Goal: Information Seeking & Learning: Learn about a topic

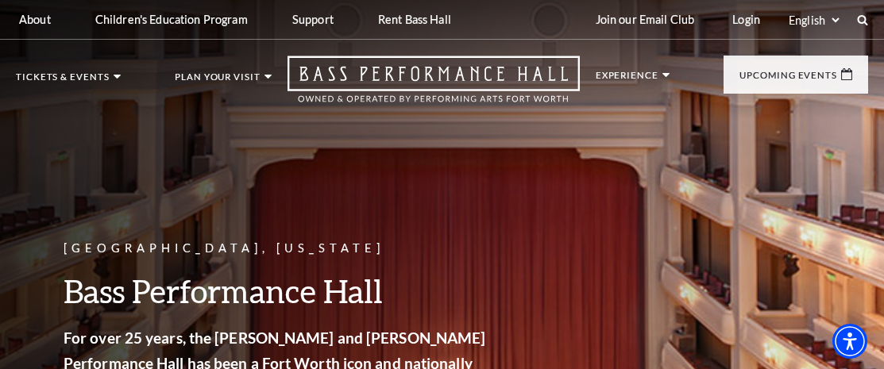
drag, startPoint x: 891, startPoint y: 23, endPoint x: 819, endPoint y: 277, distance: 263.9
click at [781, 317] on html "Skip to main content Enable accessibility for low vision Open the accessibility…" at bounding box center [442, 184] width 884 height 369
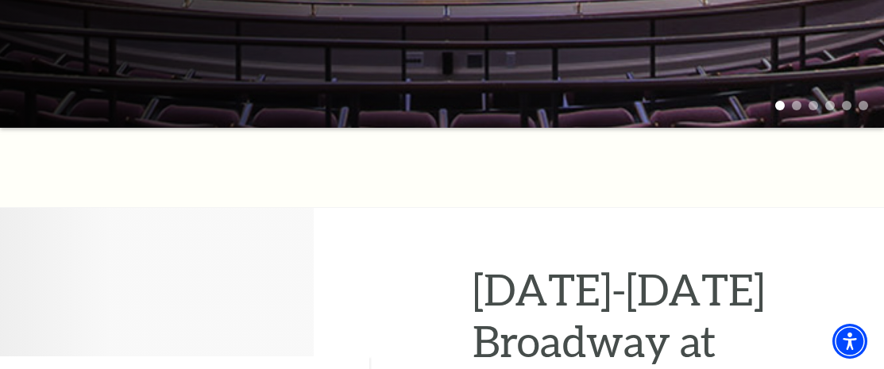
scroll to position [535, 0]
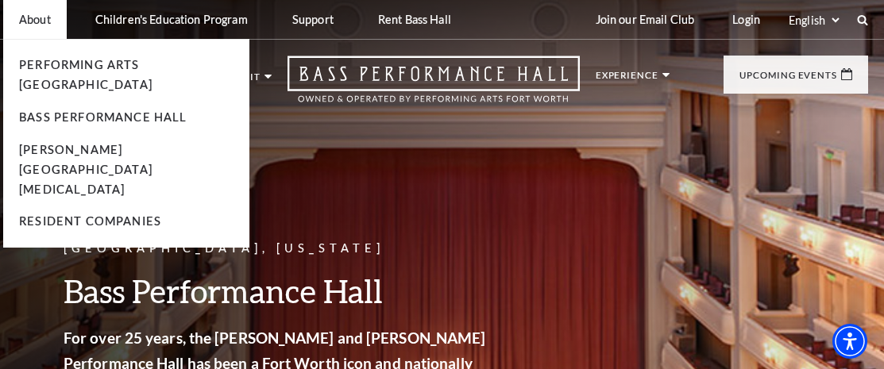
click at [84, 57] on li "Performing Arts [GEOGRAPHIC_DATA]" at bounding box center [126, 76] width 214 height 40
click at [84, 63] on link "Performing Arts [GEOGRAPHIC_DATA]" at bounding box center [85, 74] width 133 height 33
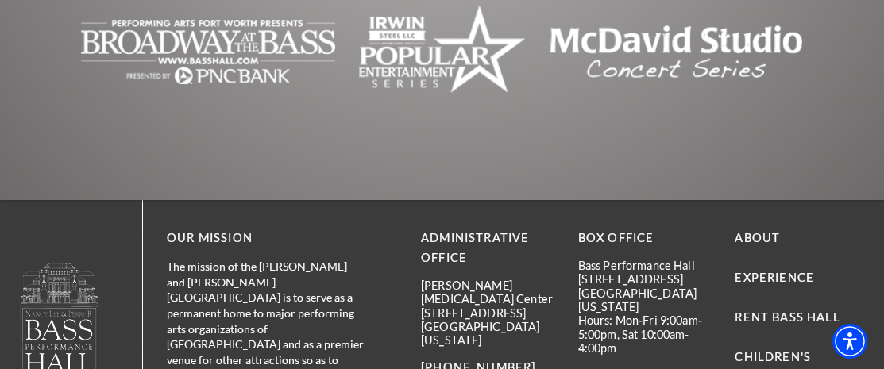
scroll to position [4199, 0]
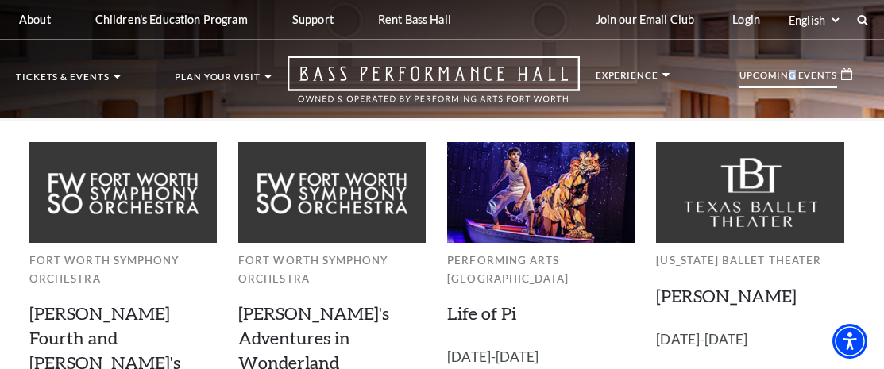
click at [794, 75] on p "Upcoming Events" at bounding box center [788, 79] width 98 height 17
click at [791, 73] on p "Upcoming Events" at bounding box center [788, 79] width 98 height 17
drag, startPoint x: 842, startPoint y: 71, endPoint x: 841, endPoint y: 81, distance: 9.6
drag, startPoint x: 841, startPoint y: 81, endPoint x: 857, endPoint y: 73, distance: 17.0
click at [839, 78] on div "Upcoming Events" at bounding box center [795, 75] width 144 height 38
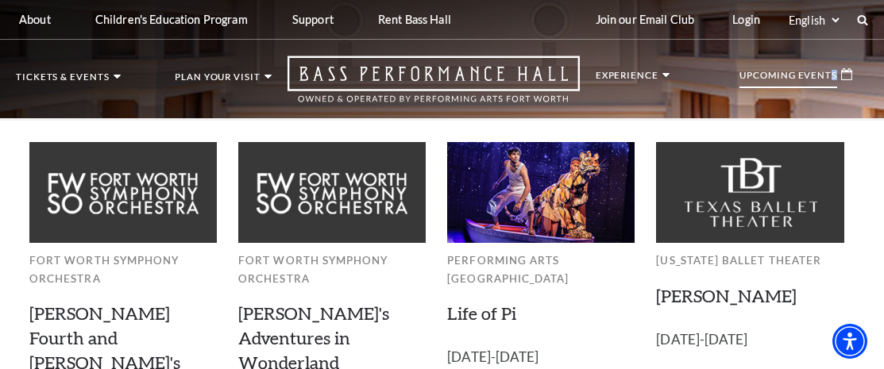
drag, startPoint x: 830, startPoint y: 80, endPoint x: 811, endPoint y: 79, distance: 19.1
click at [821, 79] on p "Upcoming Events" at bounding box center [788, 79] width 98 height 17
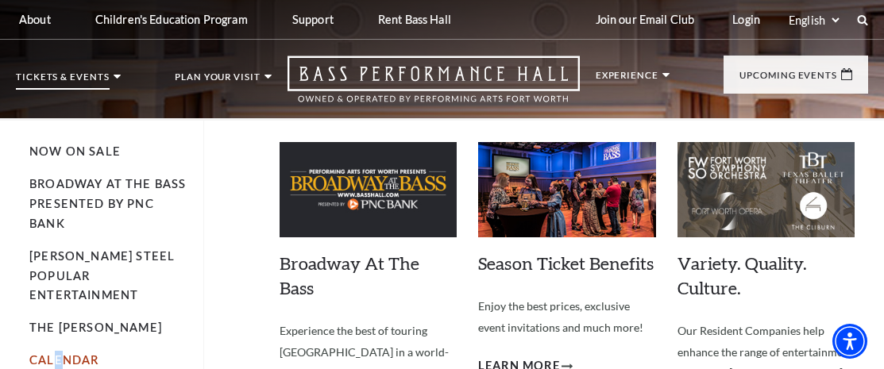
click at [60, 351] on li "Calendar" at bounding box center [108, 361] width 158 height 20
click at [60, 353] on link "Calendar" at bounding box center [63, 359] width 69 height 13
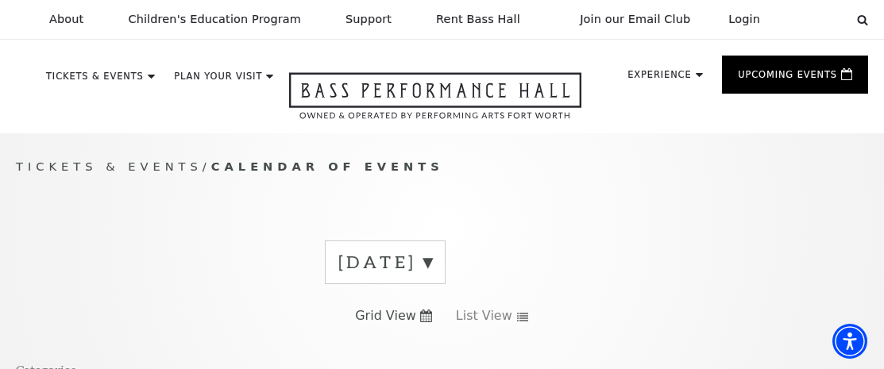
click at [432, 266] on label "September 2025" at bounding box center [385, 262] width 94 height 25
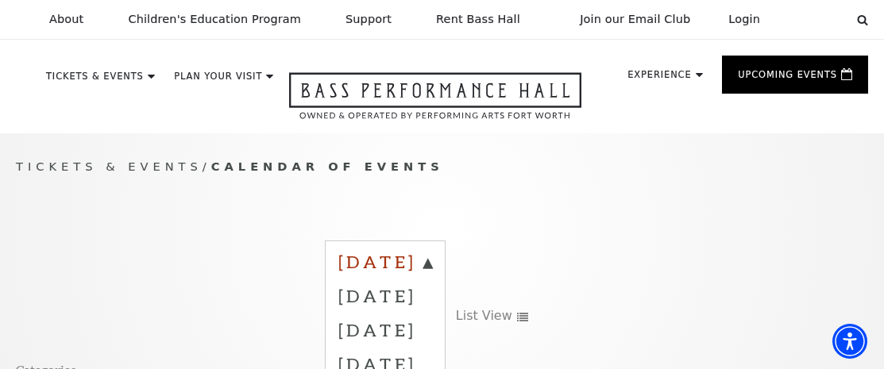
click at [432, 261] on label "September 2025" at bounding box center [385, 264] width 94 height 29
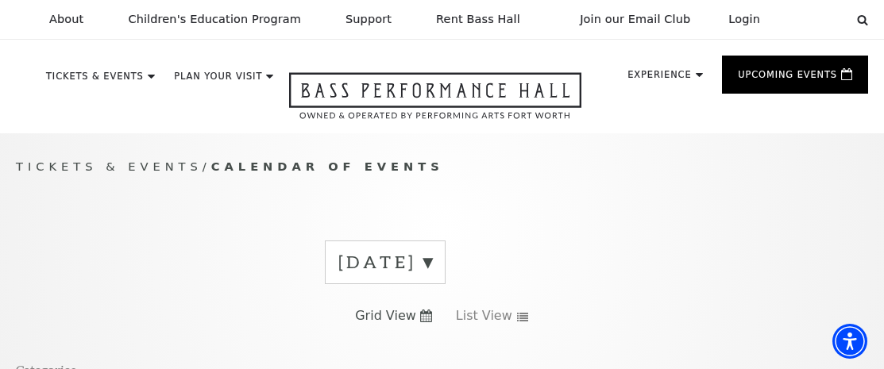
click at [432, 263] on label "September 2025" at bounding box center [385, 262] width 94 height 25
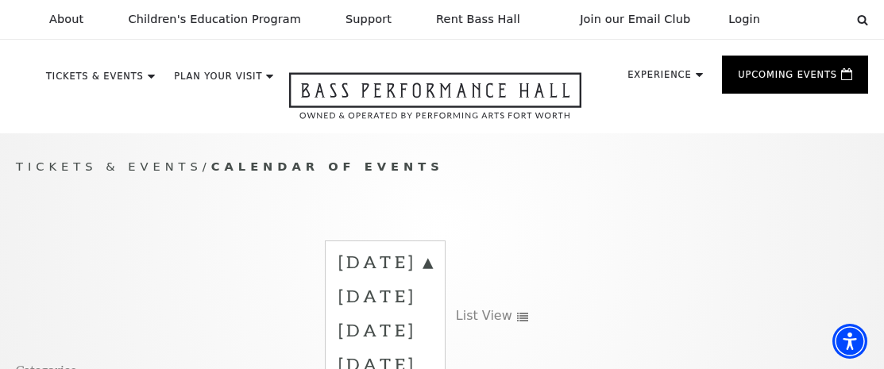
click at [432, 263] on label "September 2025" at bounding box center [385, 264] width 94 height 29
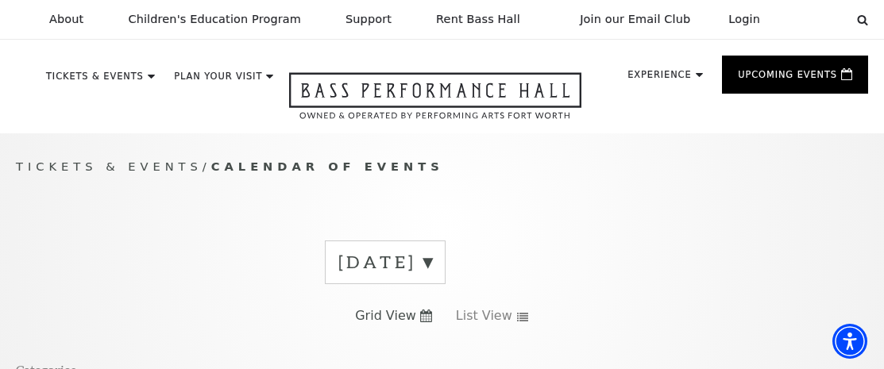
click at [432, 263] on label "September 2025" at bounding box center [385, 262] width 94 height 25
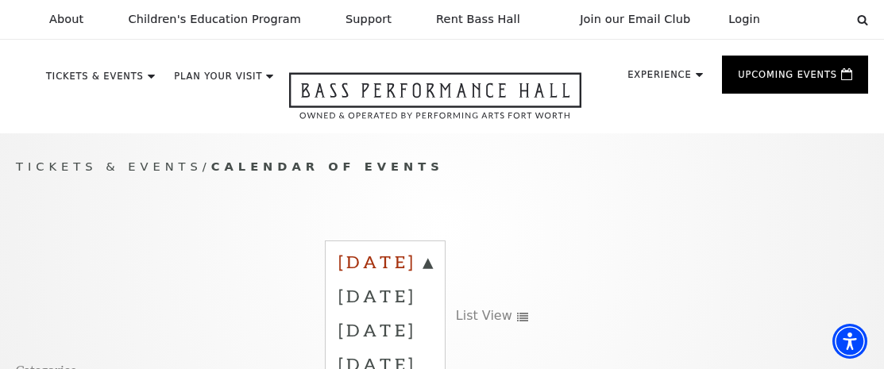
click at [432, 263] on label "September 2025" at bounding box center [385, 264] width 94 height 29
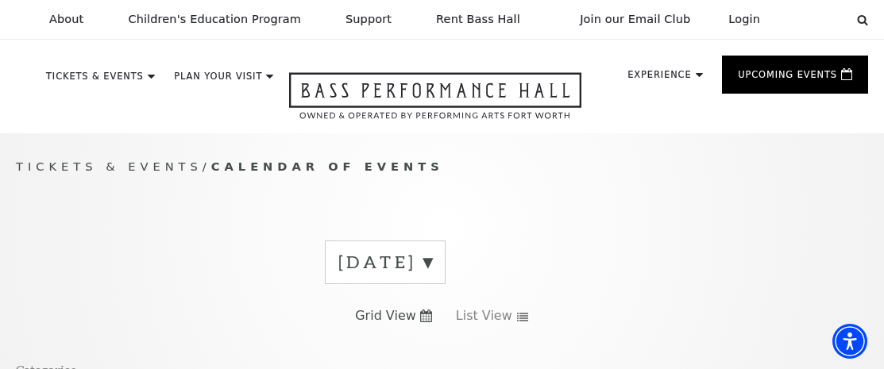
scroll to position [33, 0]
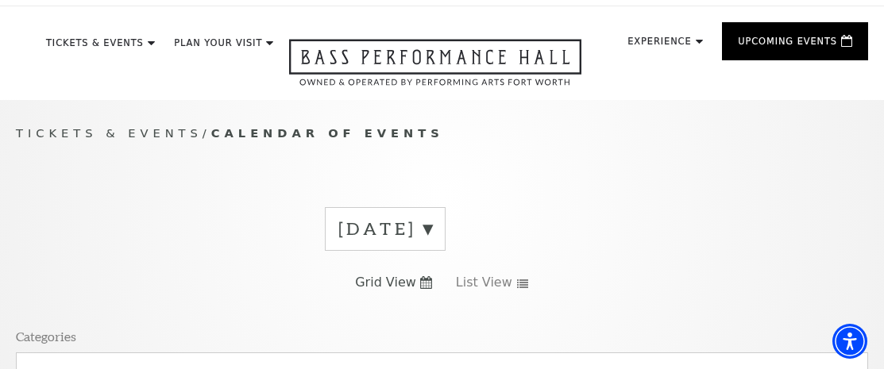
click at [348, 140] on span "Calendar of Events" at bounding box center [327, 132] width 233 height 13
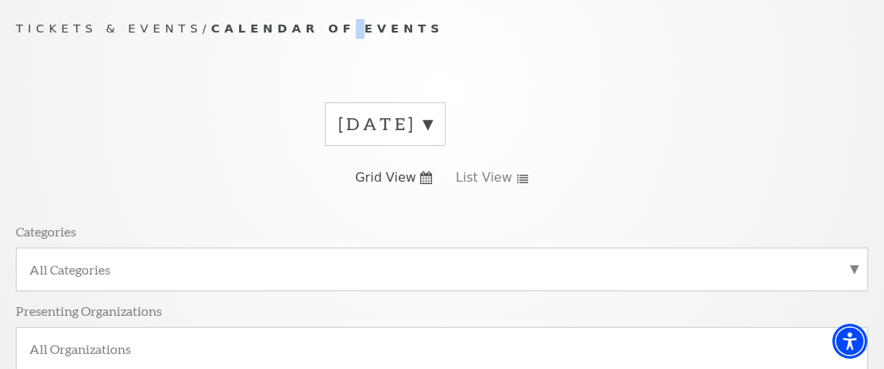
scroll to position [139, 0]
click at [432, 129] on label "September 2025" at bounding box center [385, 123] width 94 height 25
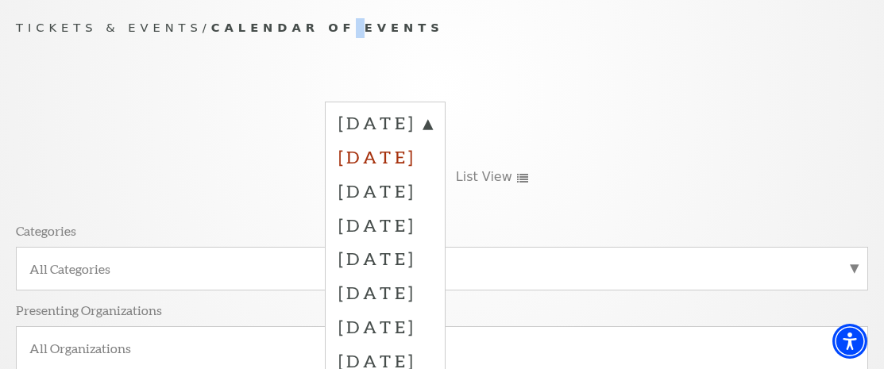
click at [432, 157] on label "October 2025" at bounding box center [385, 157] width 94 height 34
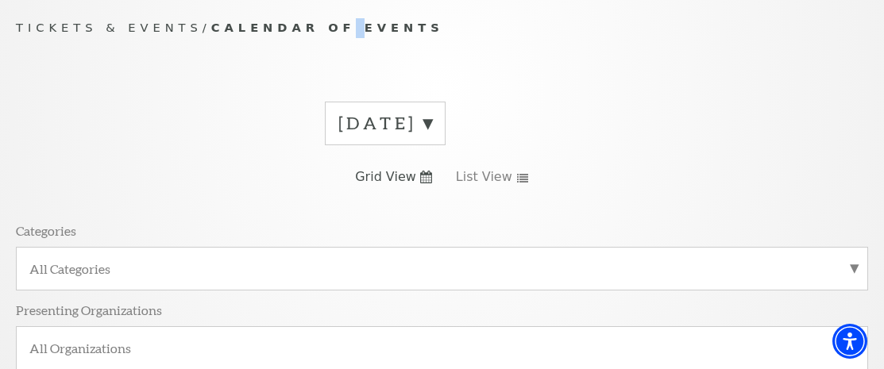
click at [432, 133] on label "September 2025" at bounding box center [385, 123] width 94 height 25
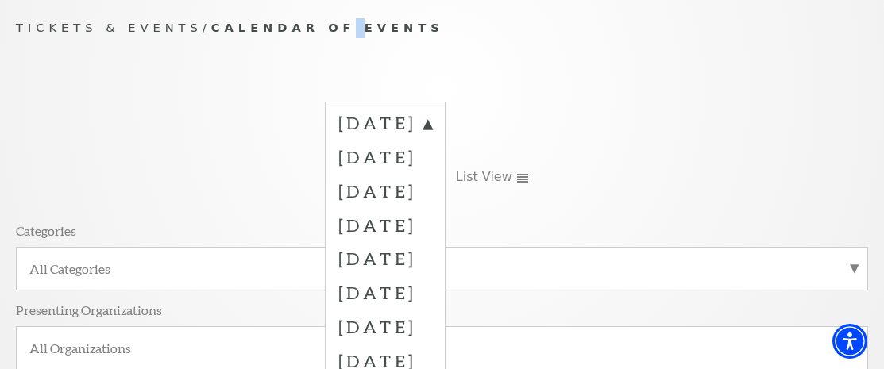
click at [432, 162] on label "October 2025" at bounding box center [385, 157] width 94 height 34
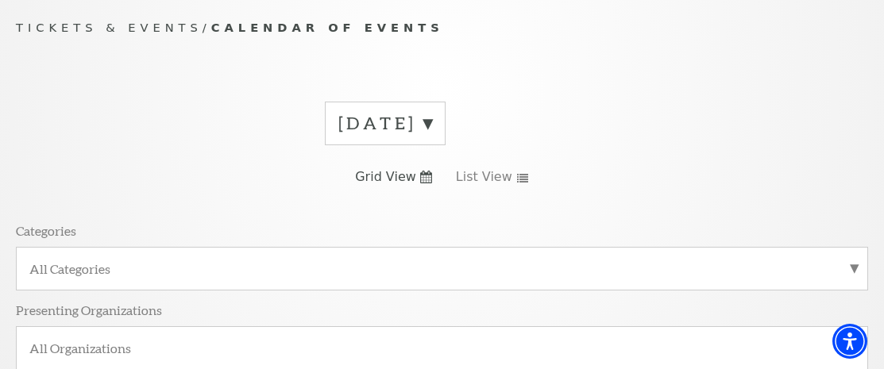
click at [455, 162] on div "September 2025 Grid View List View Categories All Categories Presenting Organiz…" at bounding box center [442, 281] width 852 height 383
click at [516, 179] on icon at bounding box center [522, 178] width 13 height 9
click at [429, 180] on icon at bounding box center [426, 177] width 12 height 13
click at [427, 177] on icon at bounding box center [426, 177] width 12 height 13
click at [428, 177] on icon at bounding box center [426, 177] width 12 height 13
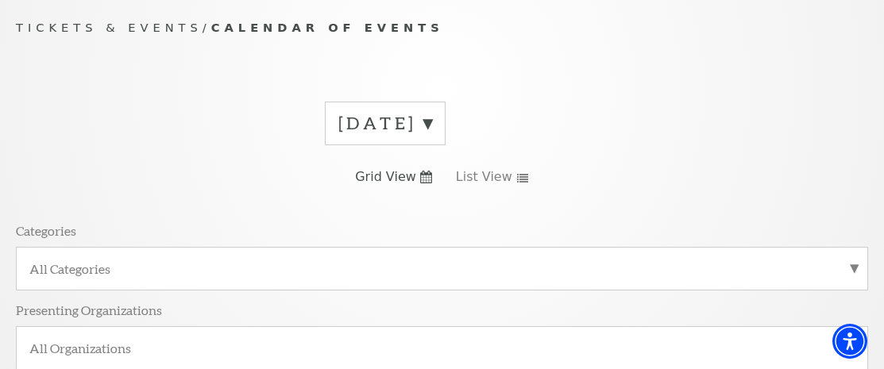
click at [427, 174] on link "Grid View" at bounding box center [393, 176] width 77 height 17
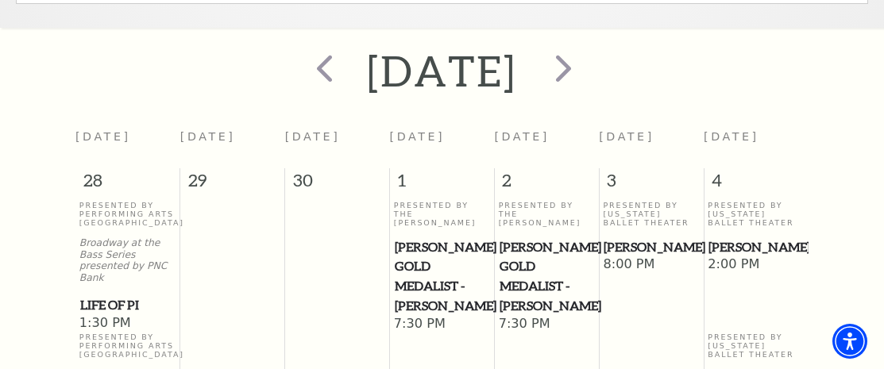
scroll to position [474, 0]
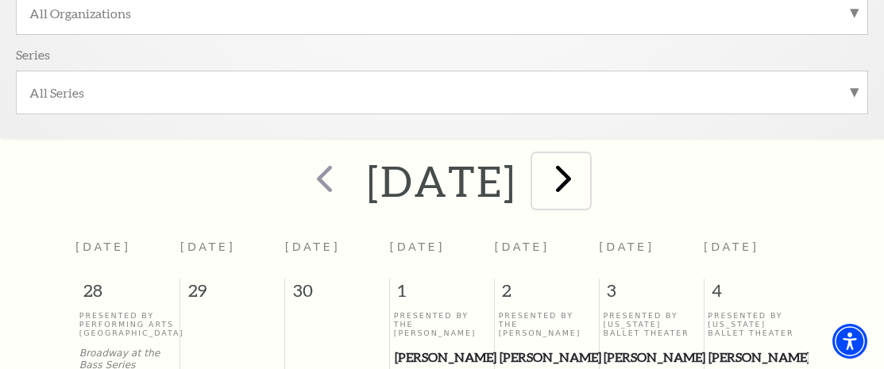
click at [586, 193] on span "next" at bounding box center [563, 178] width 45 height 45
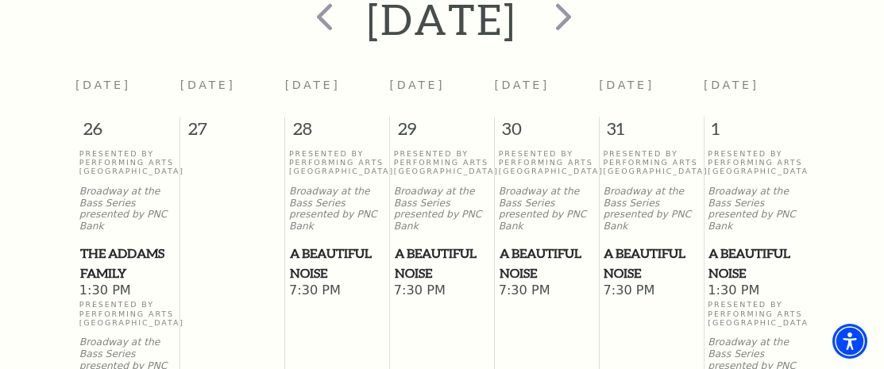
scroll to position [558, 0]
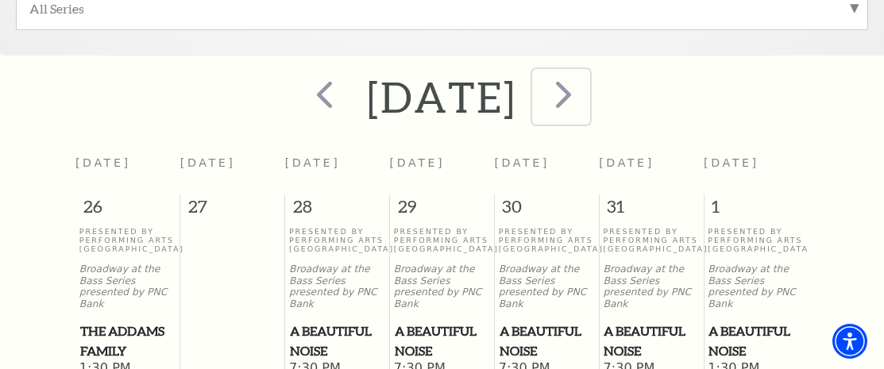
click at [586, 117] on span "next" at bounding box center [563, 93] width 45 height 45
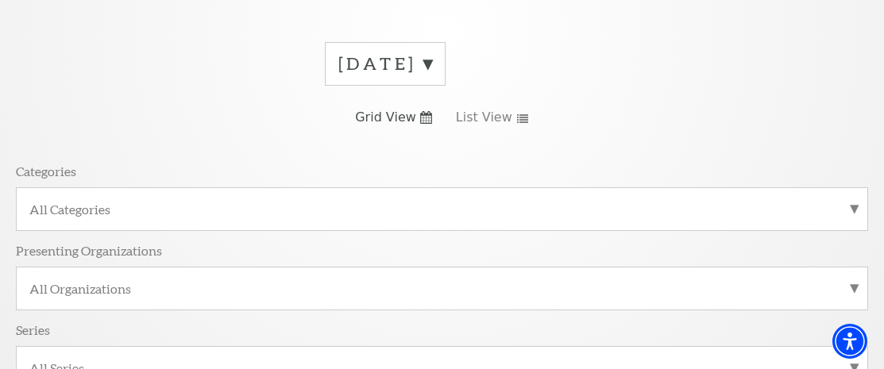
scroll to position [364, 0]
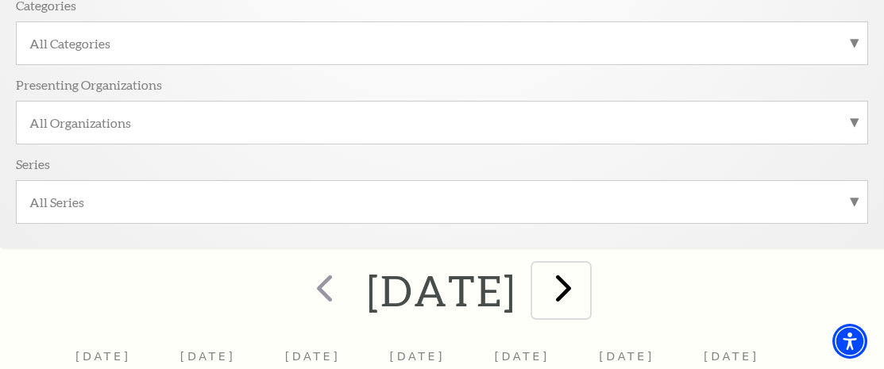
click at [586, 293] on span "next" at bounding box center [563, 287] width 45 height 45
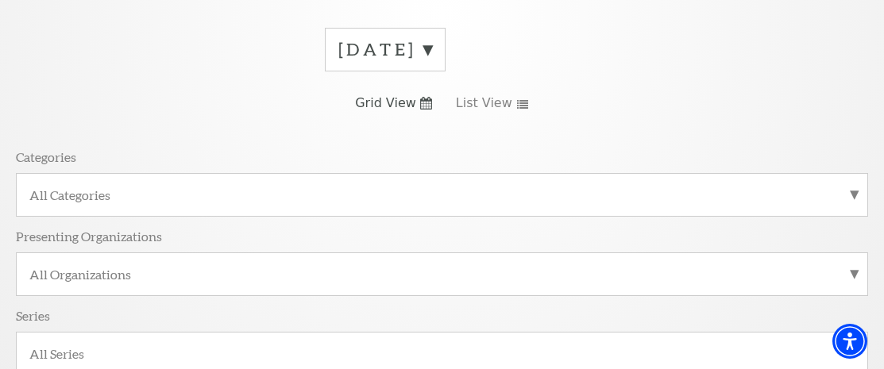
scroll to position [187, 0]
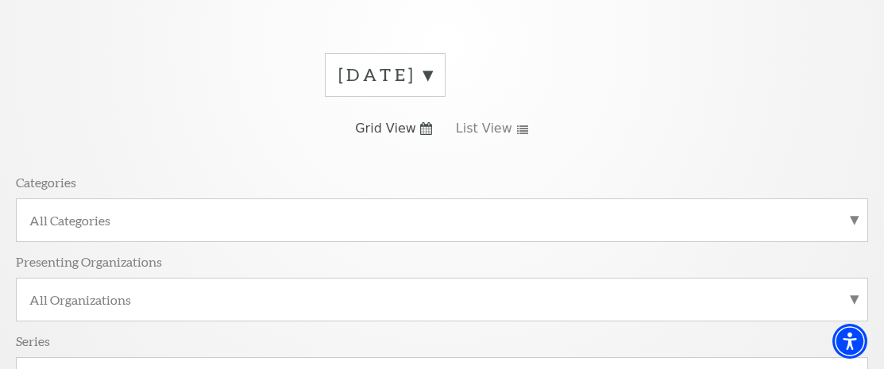
click at [432, 87] on label "December 2025" at bounding box center [385, 75] width 94 height 25
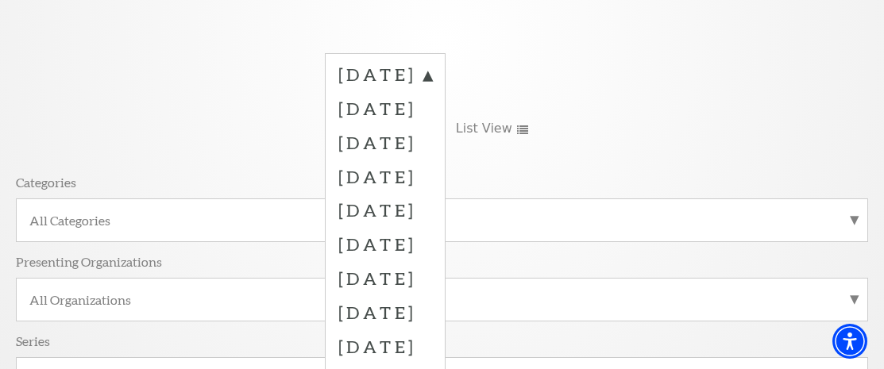
scroll to position [139, 0]
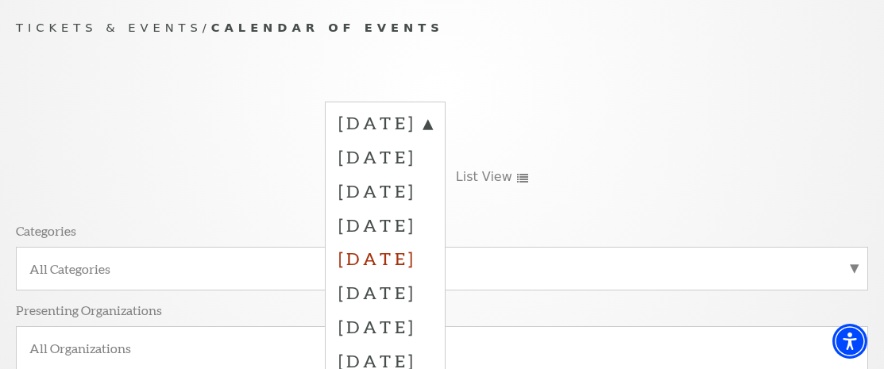
click at [432, 258] on label "January 2026" at bounding box center [385, 258] width 94 height 34
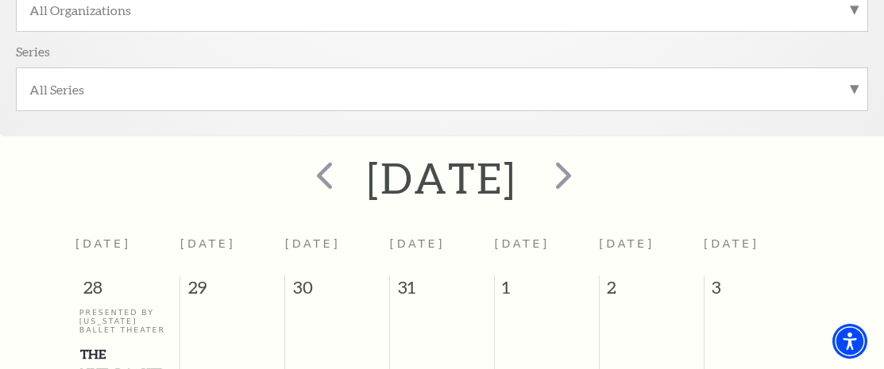
scroll to position [483, 0]
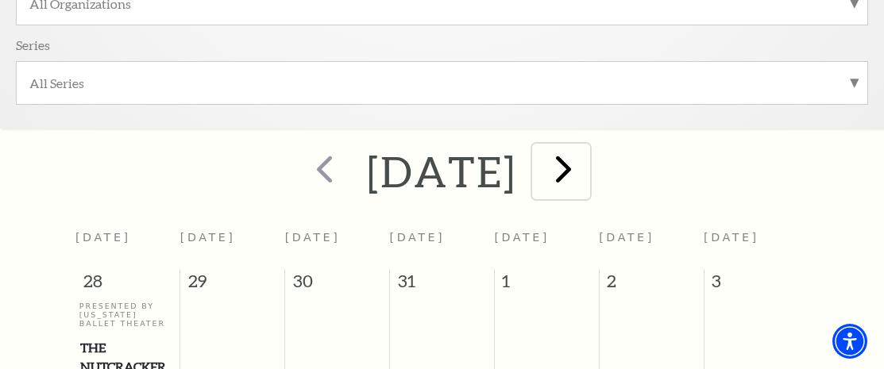
click at [586, 179] on span "next" at bounding box center [563, 168] width 45 height 45
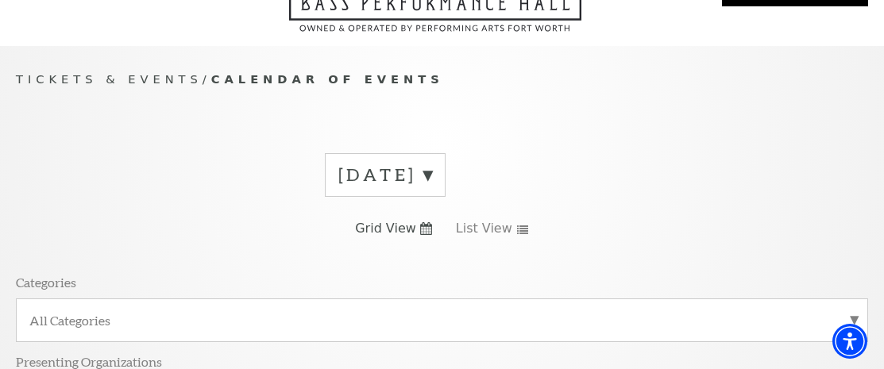
scroll to position [83, 0]
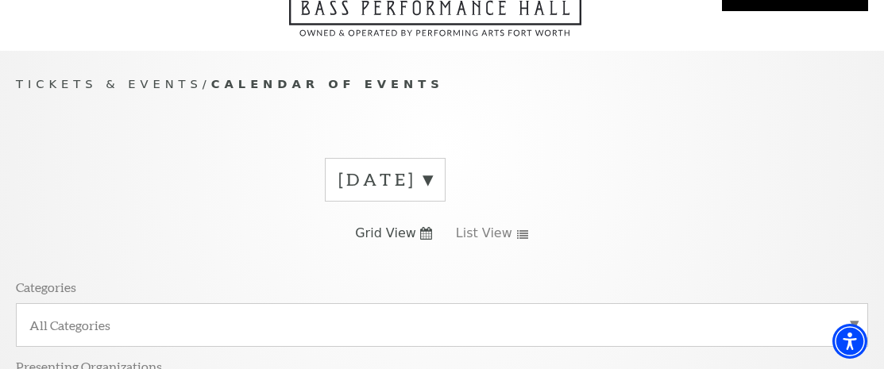
click at [432, 187] on label "January 2026" at bounding box center [385, 179] width 94 height 25
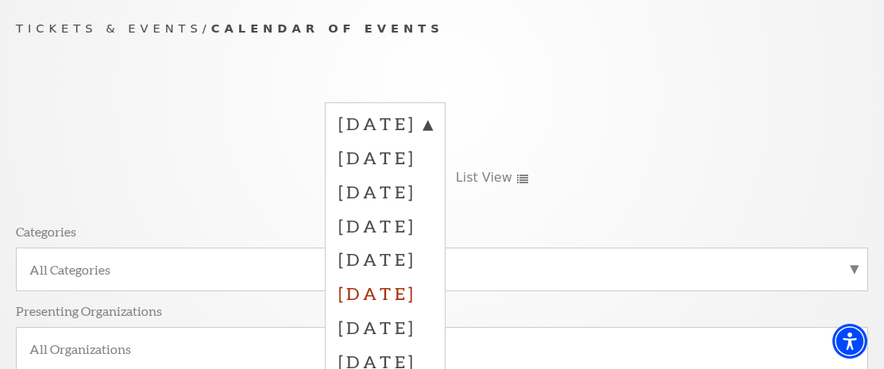
scroll to position [139, 0]
click at [432, 299] on label "February 2026" at bounding box center [385, 292] width 94 height 34
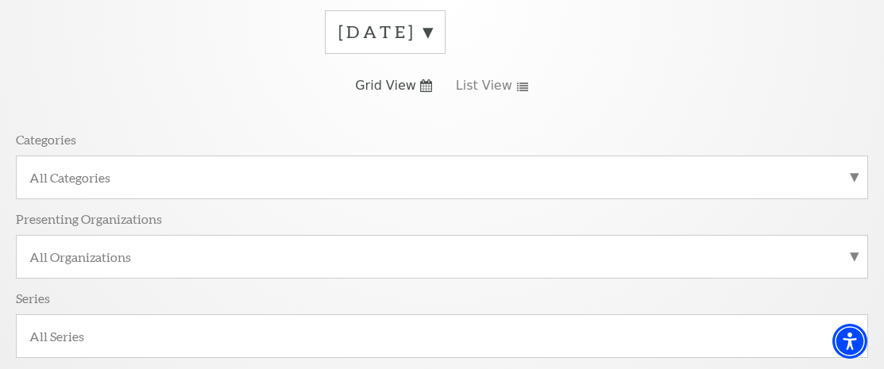
scroll to position [262, 0]
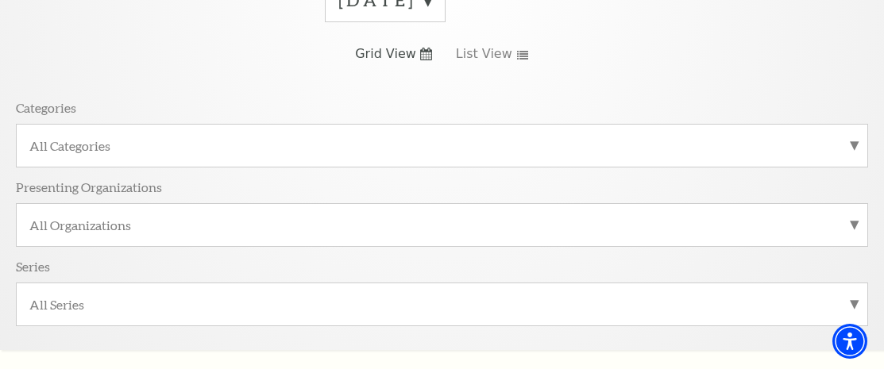
click at [432, 5] on label "February 2026" at bounding box center [385, 0] width 94 height 25
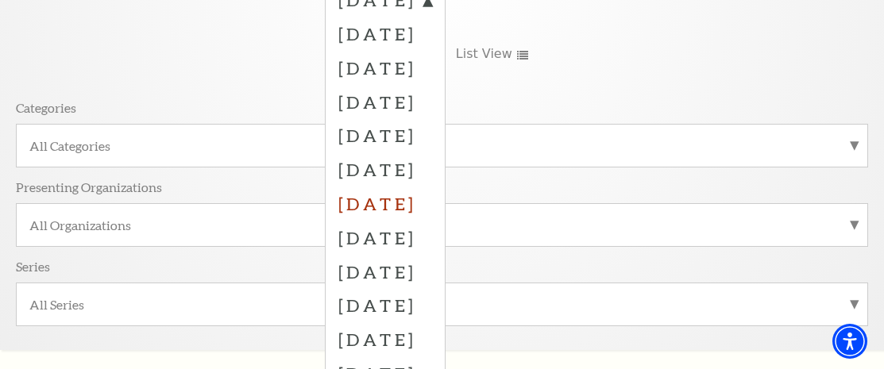
click at [432, 205] on label "March 2026" at bounding box center [385, 204] width 94 height 34
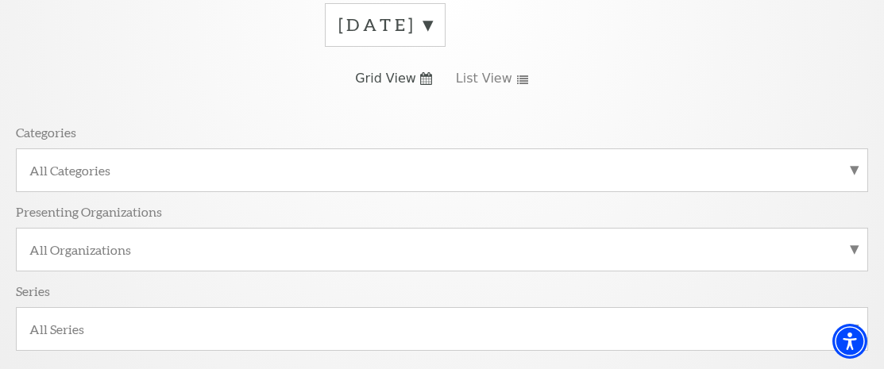
scroll to position [244, 0]
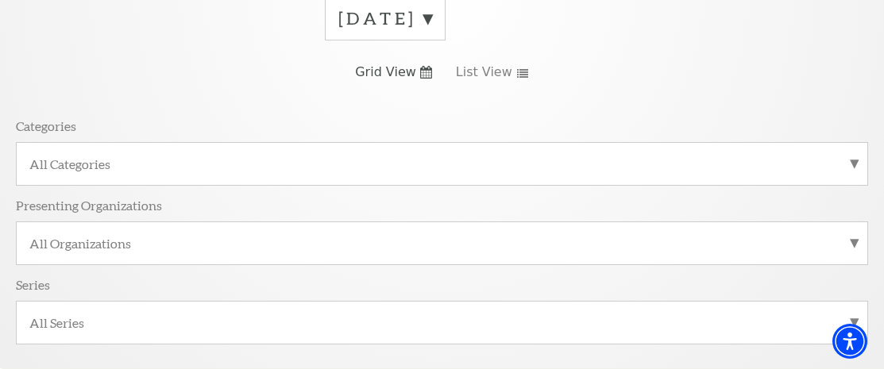
click at [432, 25] on label "March 2026" at bounding box center [385, 18] width 94 height 25
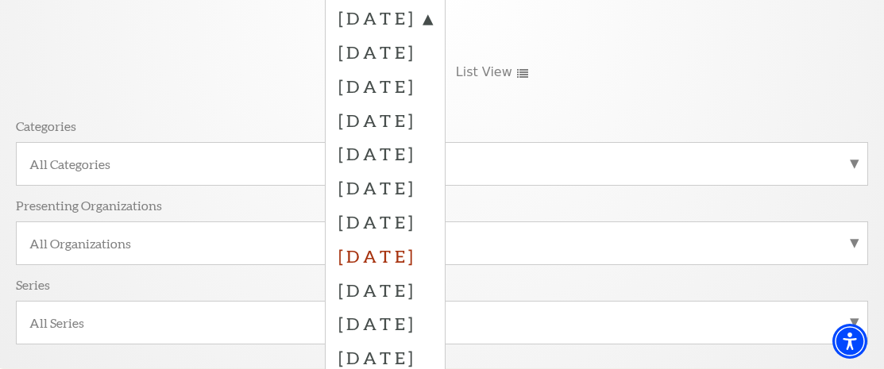
click at [412, 258] on label "April 2026" at bounding box center [385, 256] width 94 height 34
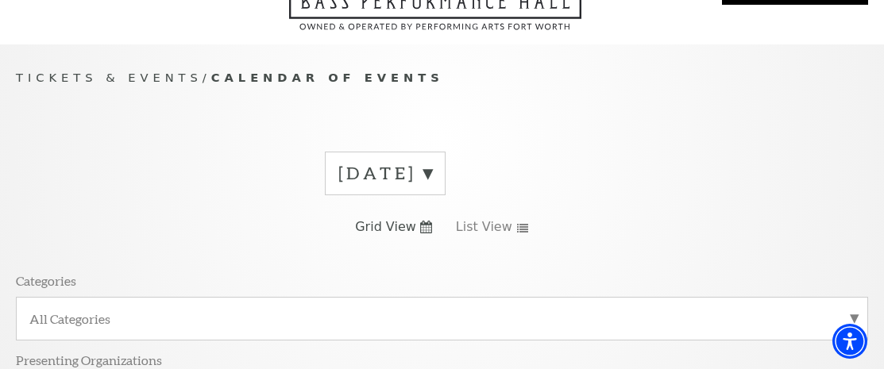
scroll to position [110, 0]
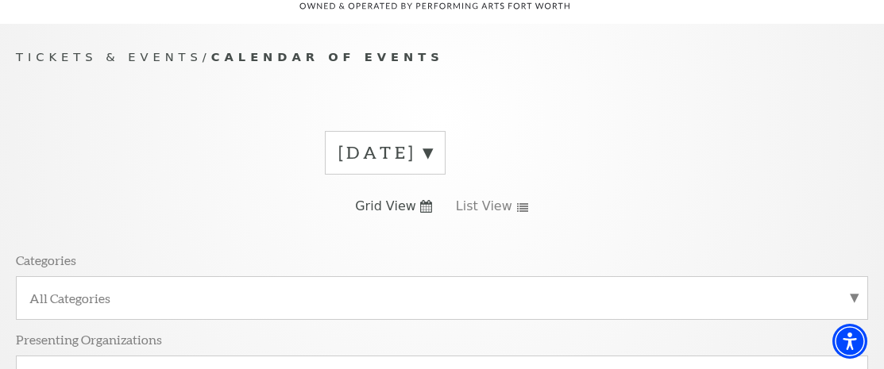
click at [432, 160] on label "April 2026" at bounding box center [385, 153] width 94 height 25
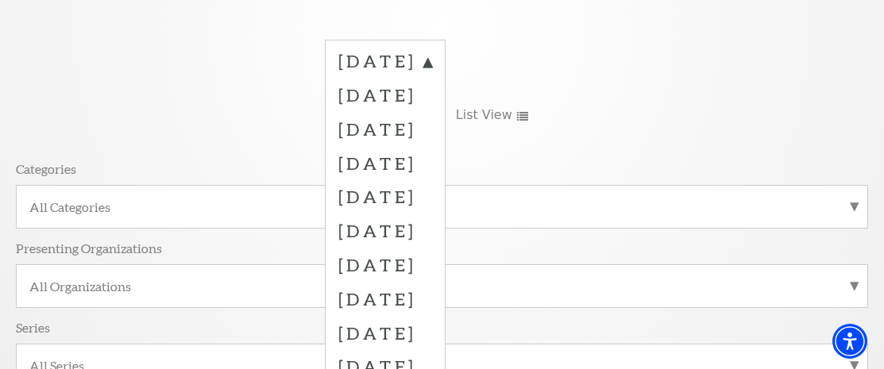
scroll to position [242, 0]
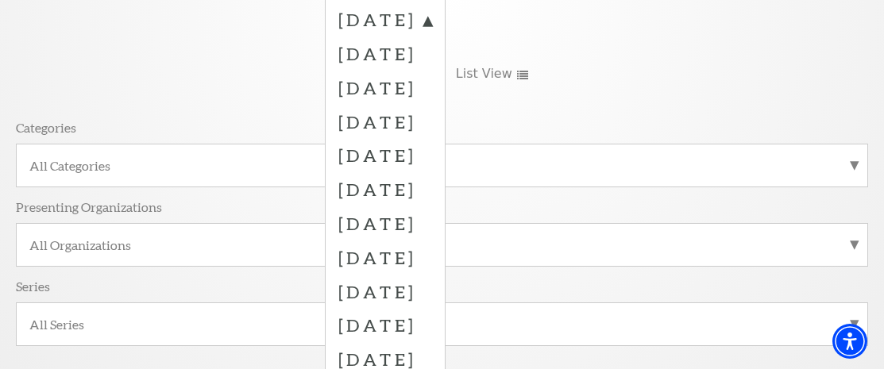
click at [409, 296] on label "May 2026" at bounding box center [385, 292] width 94 height 34
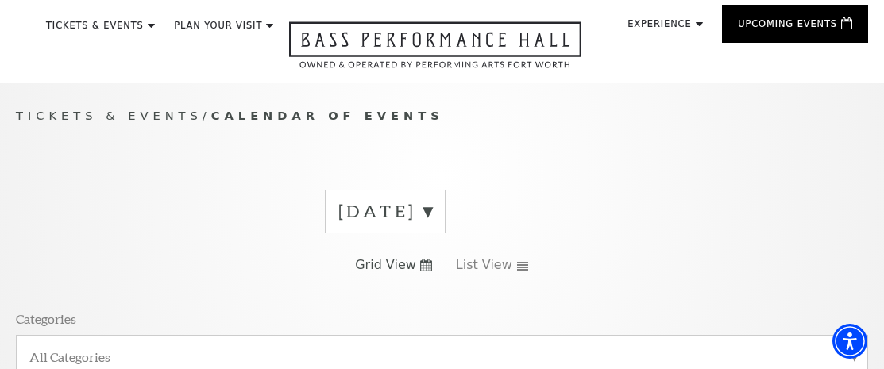
scroll to position [0, 0]
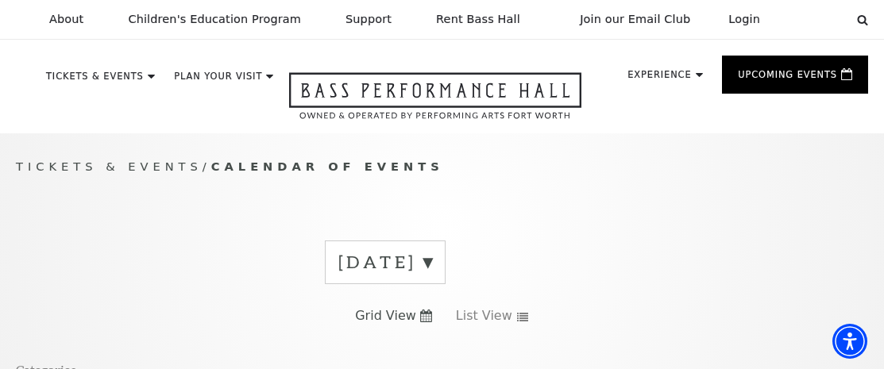
click at [432, 269] on label "May 2026" at bounding box center [385, 262] width 94 height 25
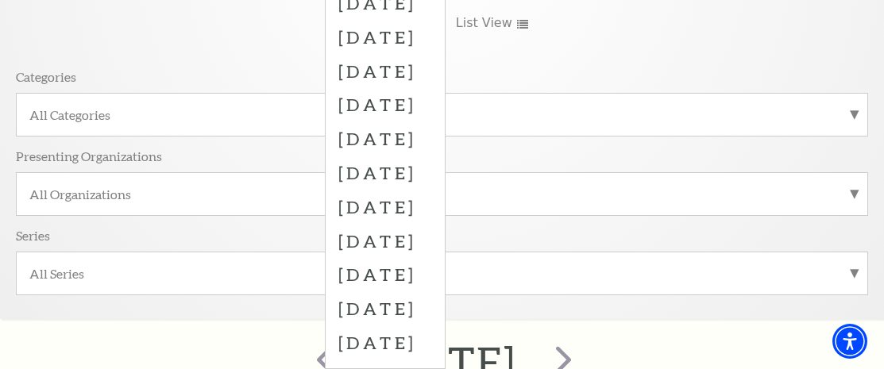
scroll to position [299, 0]
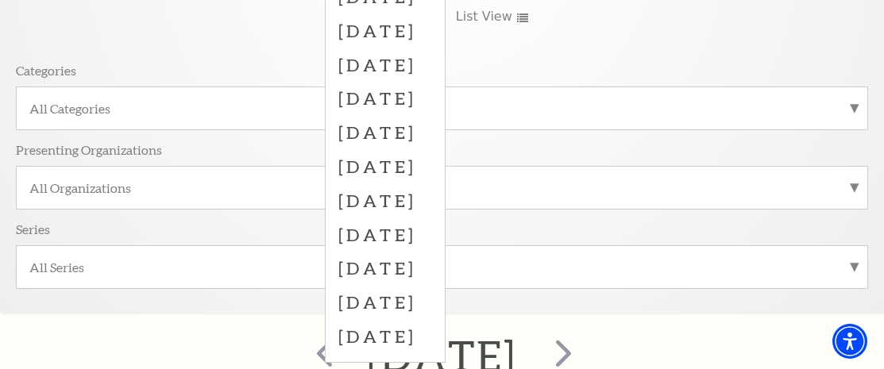
click at [385, 276] on label "June 2026" at bounding box center [385, 268] width 94 height 34
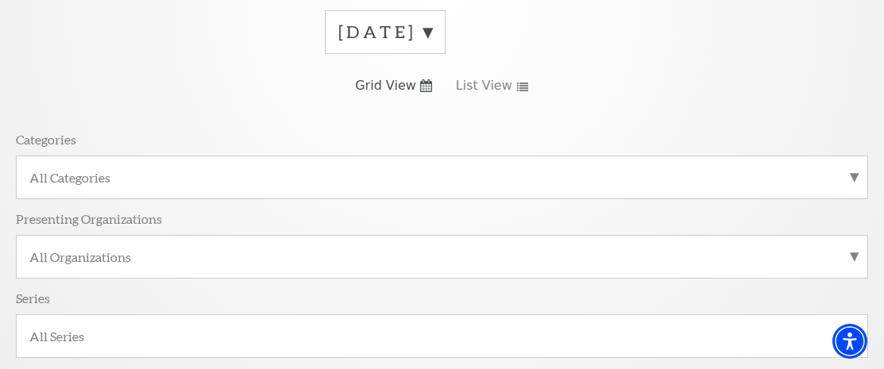
scroll to position [224, 0]
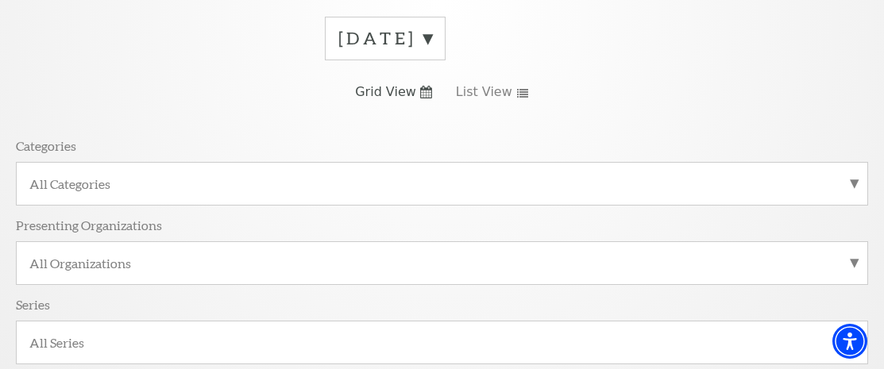
click at [432, 48] on label "June 2026" at bounding box center [385, 38] width 94 height 25
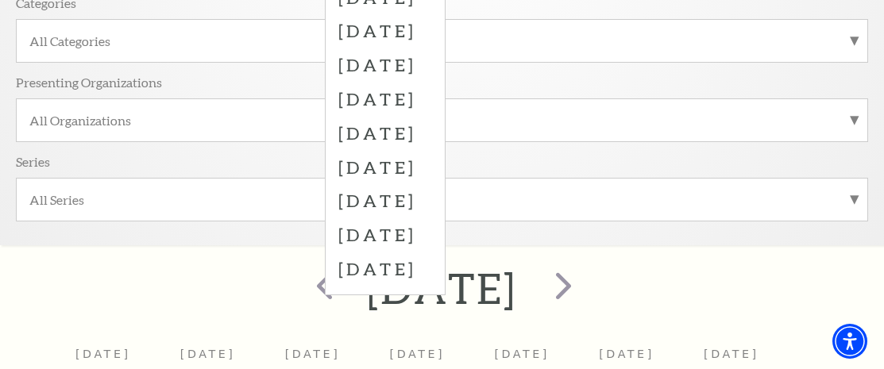
scroll to position [380, 0]
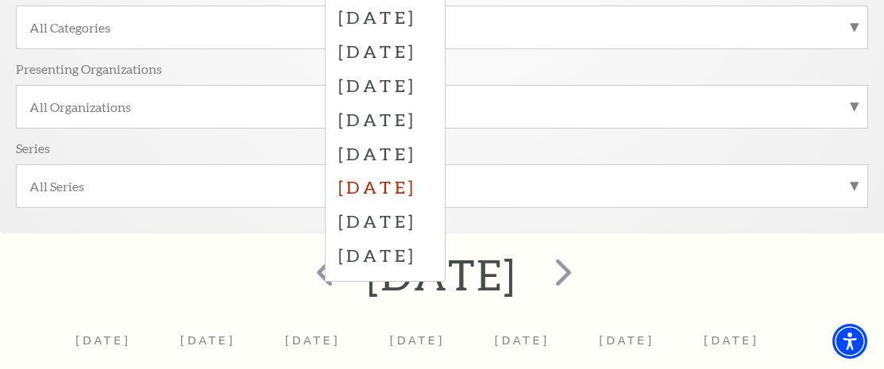
click at [432, 194] on label "June 2026" at bounding box center [385, 187] width 94 height 34
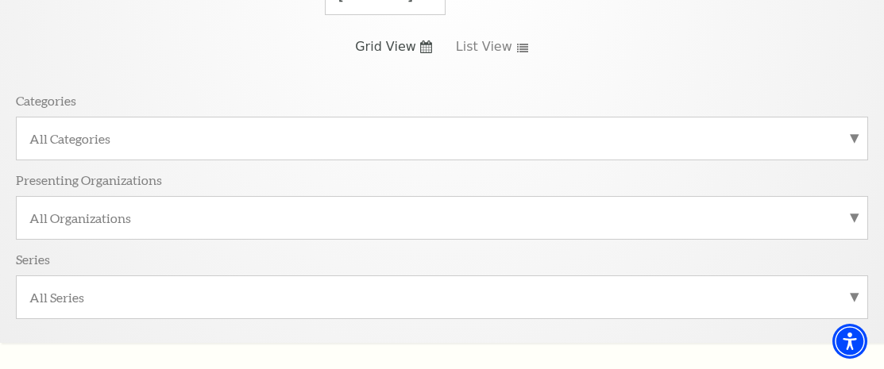
scroll to position [249, 0]
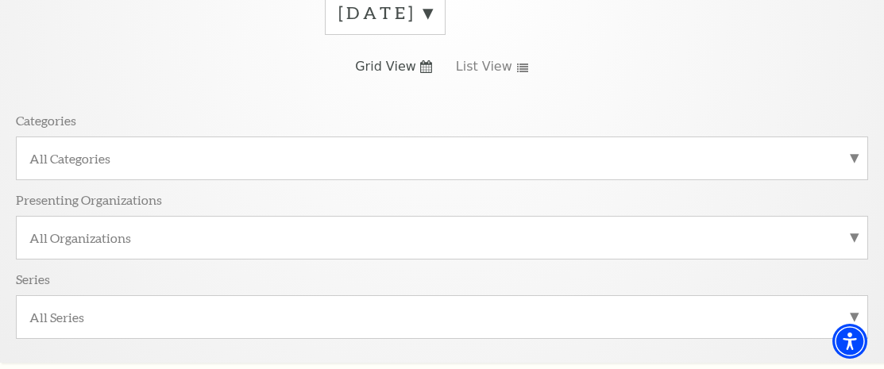
click at [432, 17] on label "June 2026" at bounding box center [385, 13] width 94 height 25
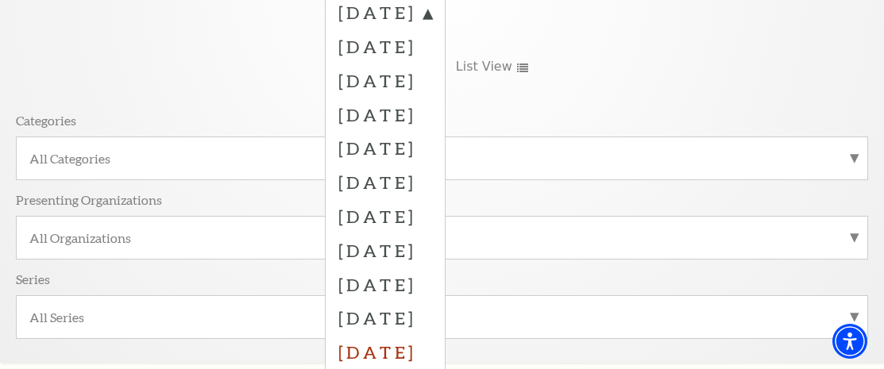
click at [389, 350] on label "July 2026" at bounding box center [385, 352] width 94 height 34
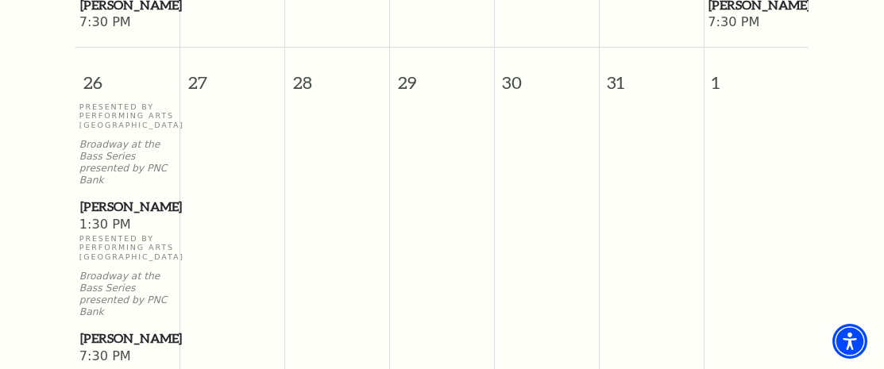
scroll to position [1807, 0]
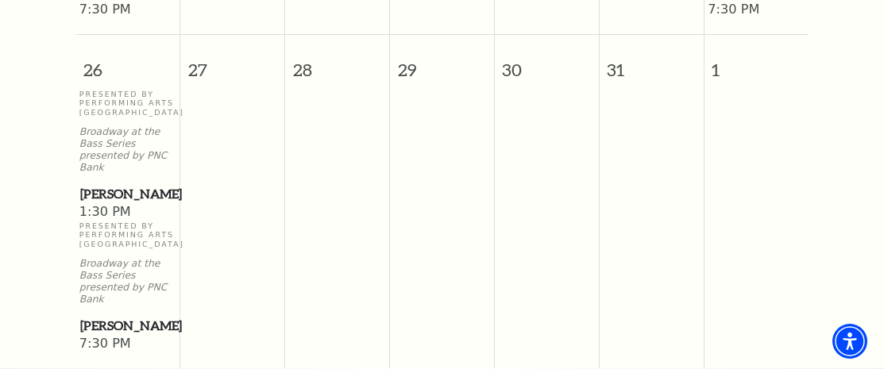
drag, startPoint x: 882, startPoint y: 271, endPoint x: 882, endPoint y: 220, distance: 50.8
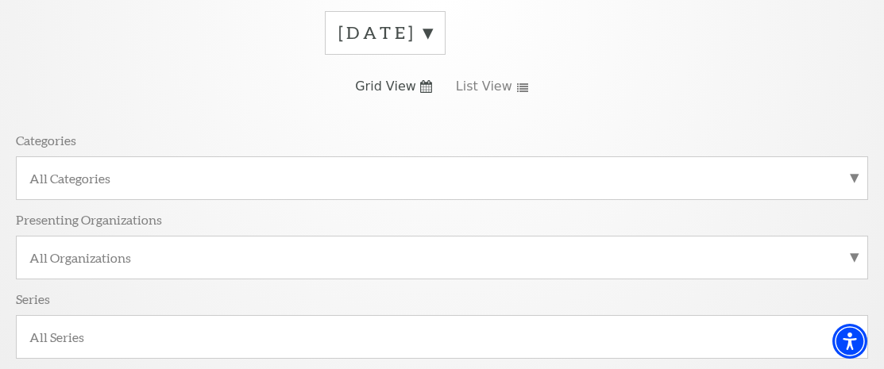
scroll to position [255, 0]
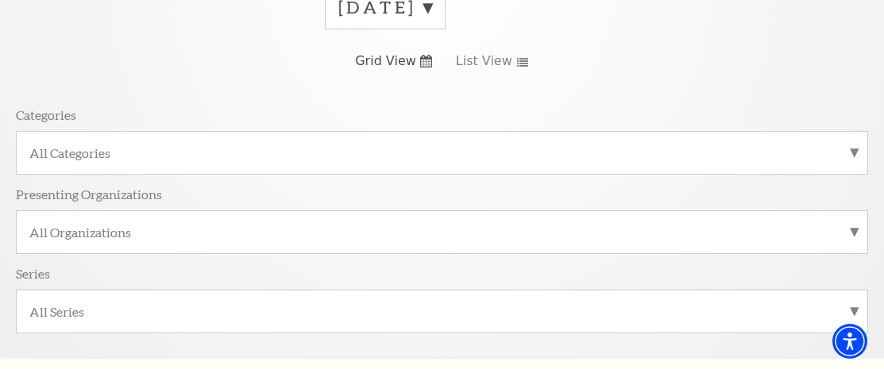
click at [432, 13] on label "July 2026" at bounding box center [385, 7] width 94 height 25
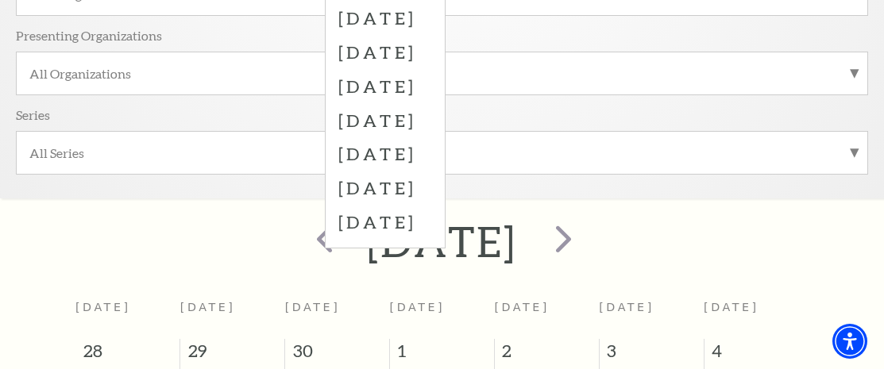
scroll to position [467, 0]
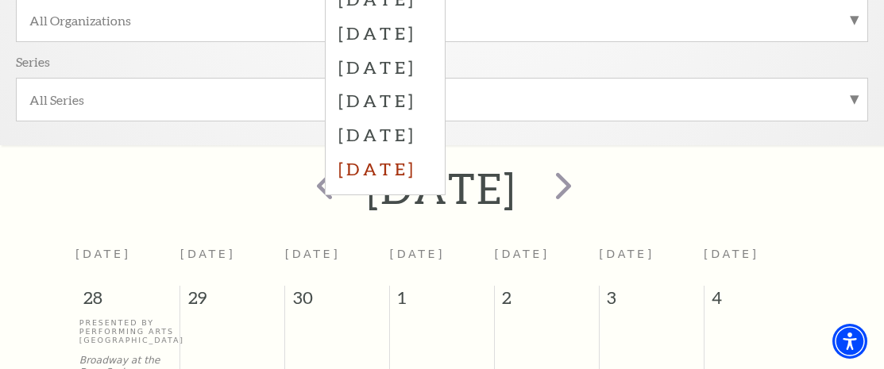
click at [432, 174] on label "August 2026" at bounding box center [385, 169] width 94 height 34
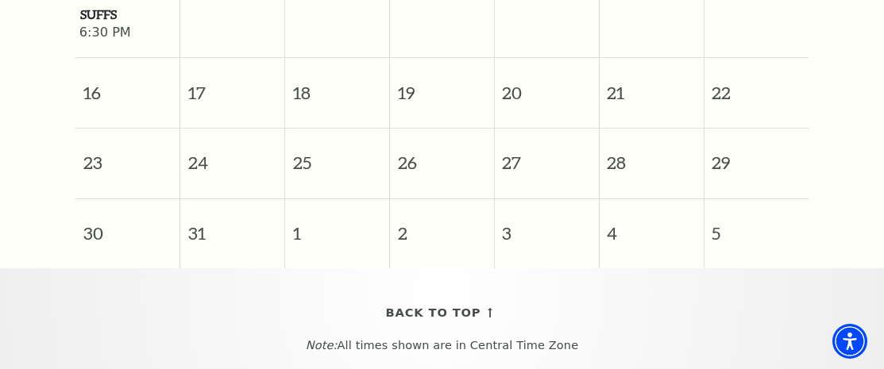
scroll to position [0, 0]
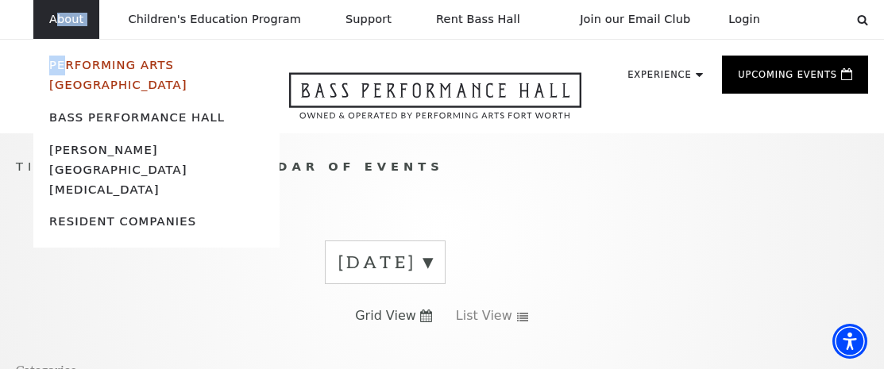
drag, startPoint x: 54, startPoint y: 32, endPoint x: 61, endPoint y: 70, distance: 38.8
click at [61, 39] on li "About Performing Arts Fort Worth Bass Performance Hall Maddox Muse Center Resid…" at bounding box center [66, 19] width 66 height 39
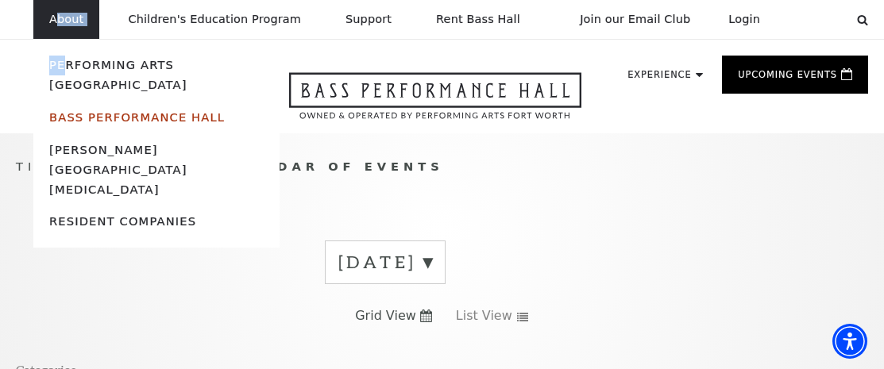
click at [84, 110] on link "Bass Performance Hall" at bounding box center [136, 116] width 175 height 13
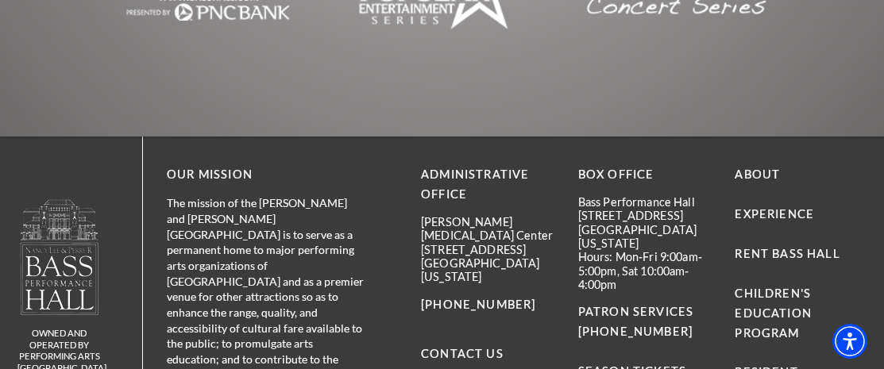
scroll to position [3806, 0]
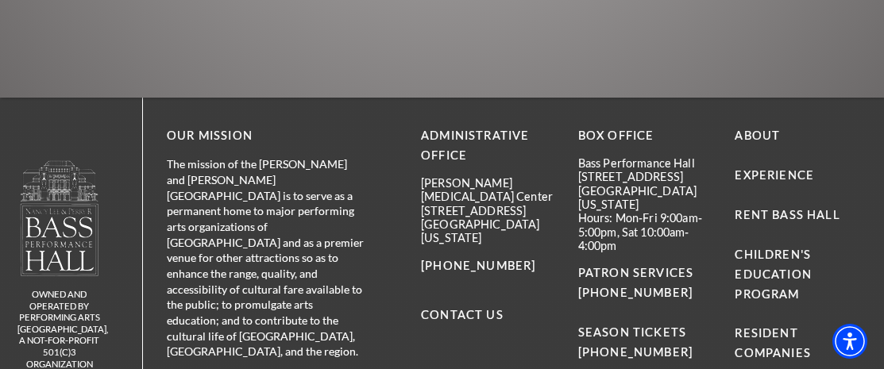
drag, startPoint x: 888, startPoint y: 18, endPoint x: 890, endPoint y: 329, distance: 311.2
click at [479, 308] on link "Contact Us" at bounding box center [462, 314] width 83 height 13
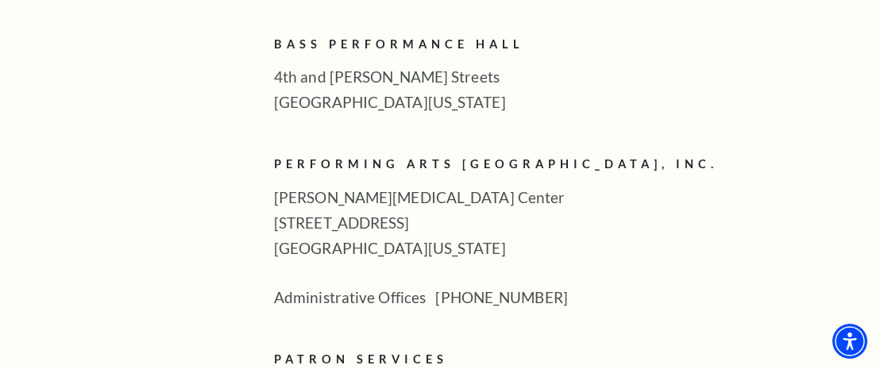
scroll to position [602, 0]
